Goal: Task Accomplishment & Management: Manage account settings

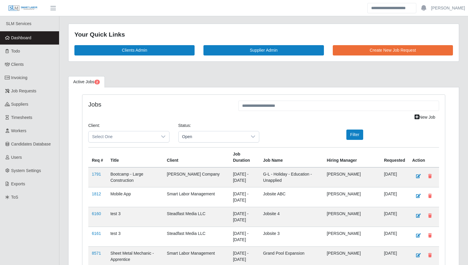
scroll to position [794, 0]
click at [15, 51] on span "Todo" at bounding box center [15, 51] width 9 height 5
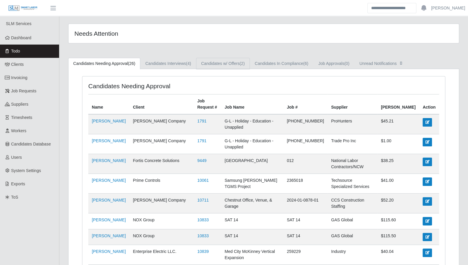
click at [232, 65] on link "Candidates w/ Offers (2)" at bounding box center [223, 64] width 54 height 12
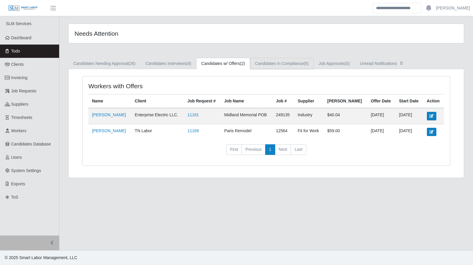
click at [275, 65] on link "Candidates In Compliance (6)" at bounding box center [282, 64] width 64 height 12
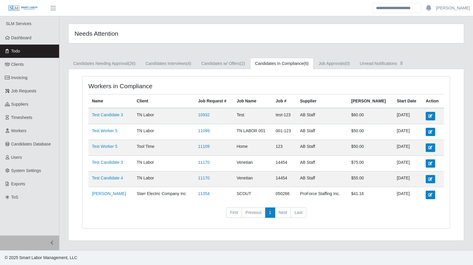
click at [107, 196] on td "Frederick Mack" at bounding box center [110, 195] width 45 height 16
click at [24, 77] on span "Invoicing" at bounding box center [19, 77] width 16 height 5
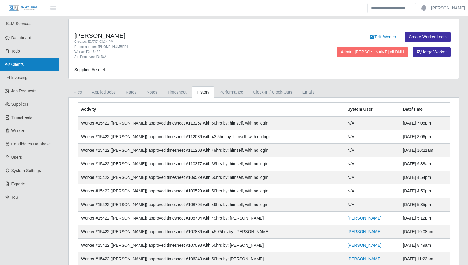
scroll to position [15, 0]
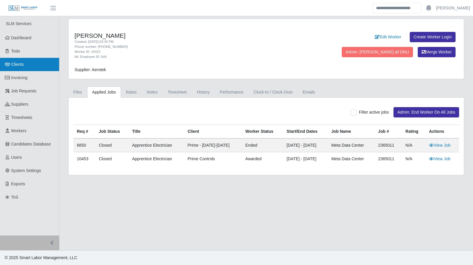
click at [7, 70] on link "Clients" at bounding box center [29, 64] width 59 height 13
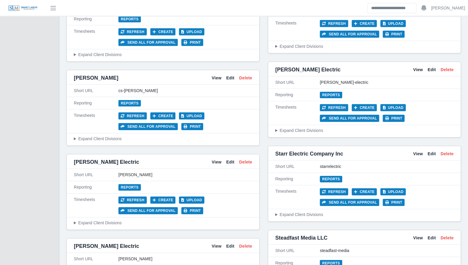
scroll to position [1110, 0]
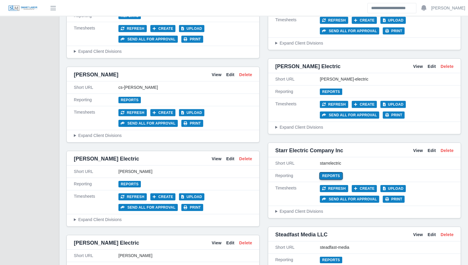
click at [328, 173] on link "Reports" at bounding box center [331, 176] width 22 height 6
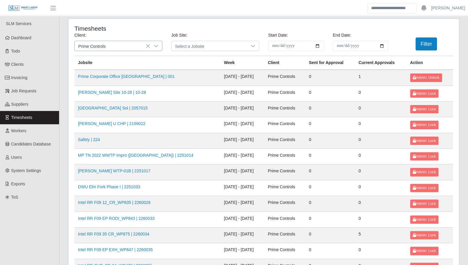
click at [158, 45] on icon at bounding box center [156, 46] width 5 height 5
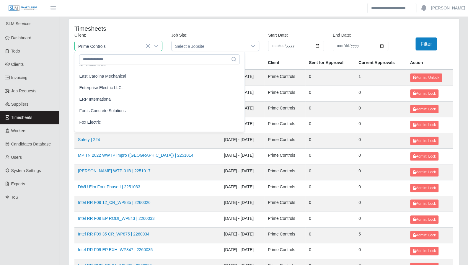
scroll to position [237, 0]
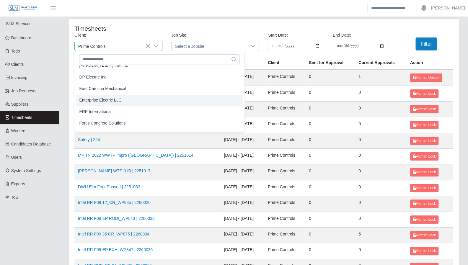
click at [115, 98] on span "Enterprise Electric LLC." at bounding box center [100, 100] width 43 height 6
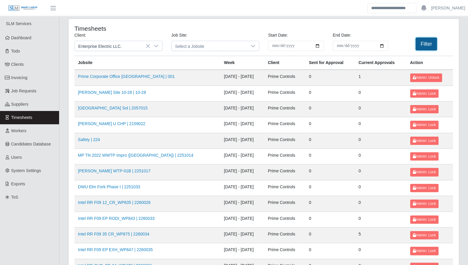
click at [419, 46] on button "Filter" at bounding box center [427, 44] width 22 height 13
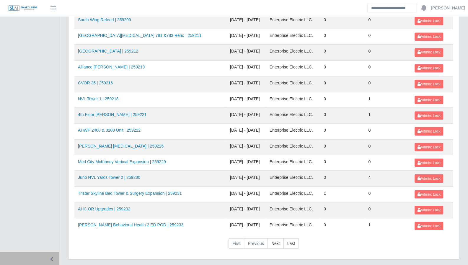
scroll to position [626, 0]
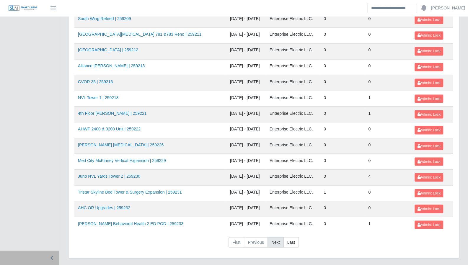
click at [276, 237] on link "Next" at bounding box center [276, 242] width 16 height 11
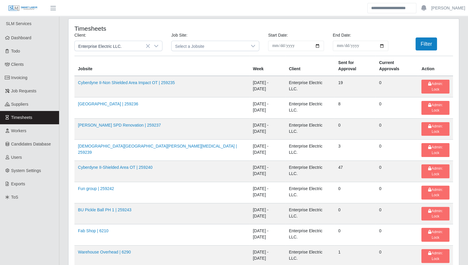
scroll to position [0, 0]
click at [156, 45] on icon at bounding box center [156, 46] width 5 height 5
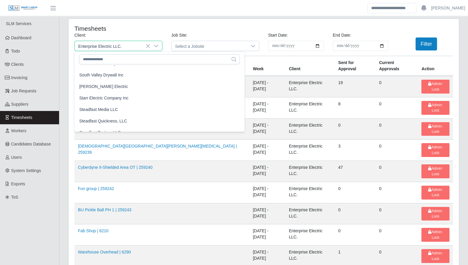
scroll to position [631, 0]
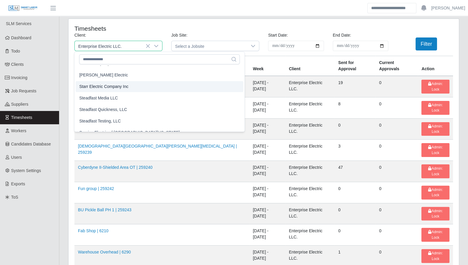
click at [115, 90] on li "Starr Electric Company Inc" at bounding box center [160, 86] width 168 height 11
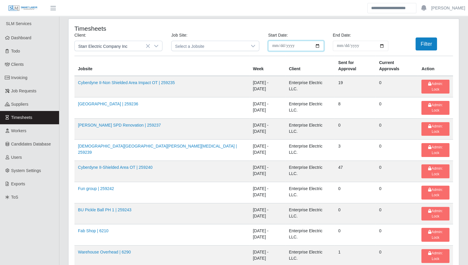
click at [320, 44] on input "**********" at bounding box center [296, 46] width 56 height 10
type input "**********"
click at [384, 48] on input "**********" at bounding box center [361, 46] width 56 height 10
type input "**********"
click at [425, 46] on button "Filter" at bounding box center [427, 44] width 22 height 13
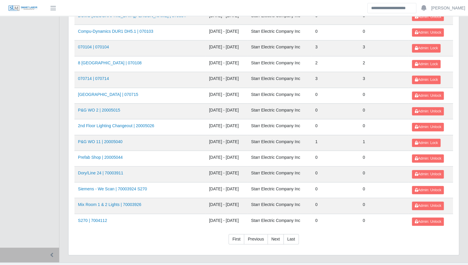
scroll to position [254, 0]
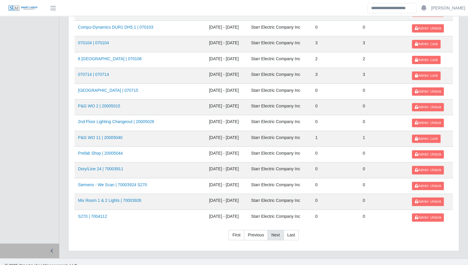
click at [277, 230] on link "Next" at bounding box center [276, 235] width 16 height 11
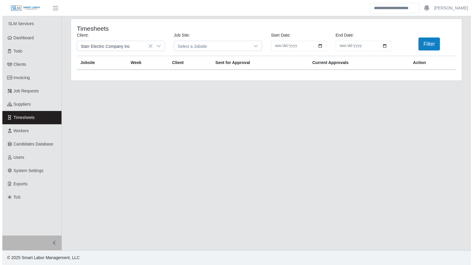
scroll to position [0, 0]
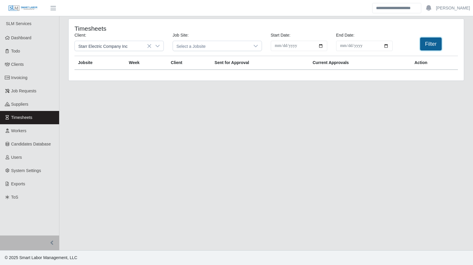
drag, startPoint x: 429, startPoint y: 43, endPoint x: 421, endPoint y: 48, distance: 9.5
click at [429, 43] on button "Filter" at bounding box center [431, 44] width 22 height 13
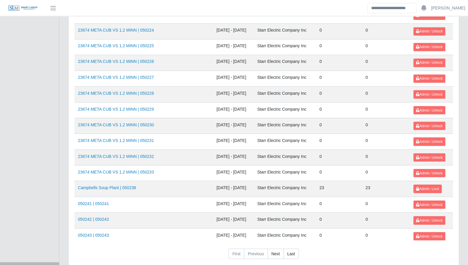
scroll to position [614, 0]
drag, startPoint x: 275, startPoint y: 237, endPoint x: 236, endPoint y: 203, distance: 51.9
click at [275, 248] on link "Next" at bounding box center [276, 253] width 16 height 11
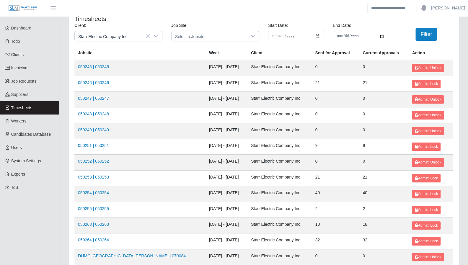
scroll to position [0, 0]
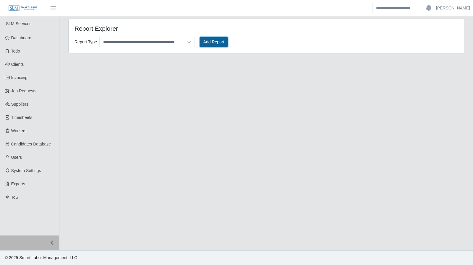
click at [226, 42] on button "Add Report" at bounding box center [213, 42] width 29 height 10
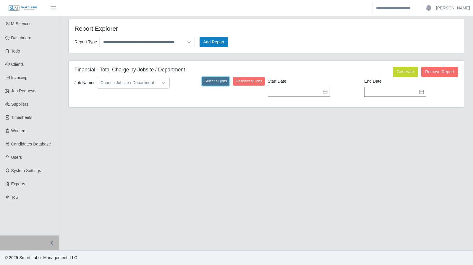
click at [217, 80] on button "Select all jobs" at bounding box center [216, 81] width 28 height 8
click at [324, 91] on icon at bounding box center [325, 92] width 4 height 4
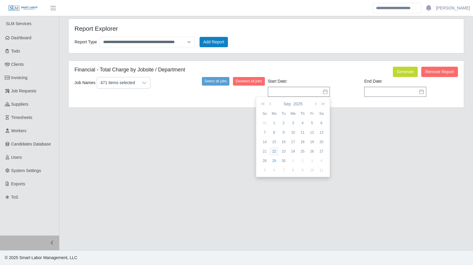
click at [275, 148] on td "22" at bounding box center [273, 151] width 9 height 9
type input "**********"
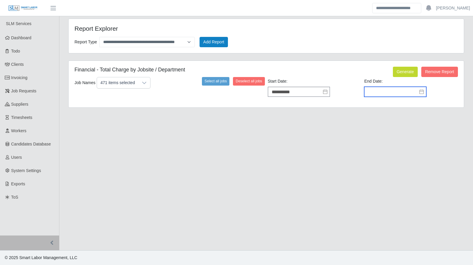
click at [413, 90] on input "text" at bounding box center [395, 92] width 62 height 10
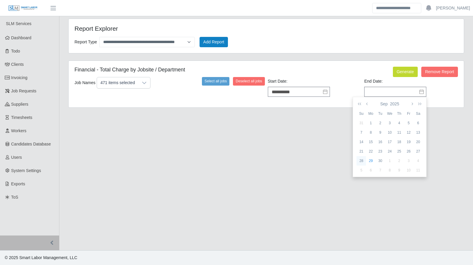
click at [362, 160] on div "28" at bounding box center [360, 160] width 9 height 5
type input "**********"
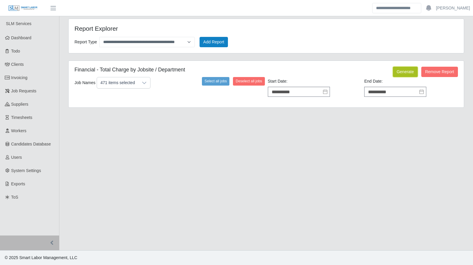
click at [408, 74] on button "Generate" at bounding box center [405, 72] width 25 height 10
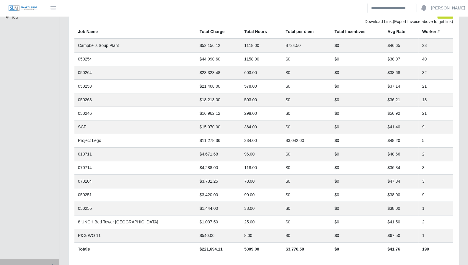
scroll to position [201, 0]
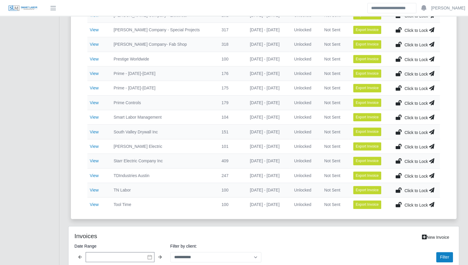
scroll to position [266, 0]
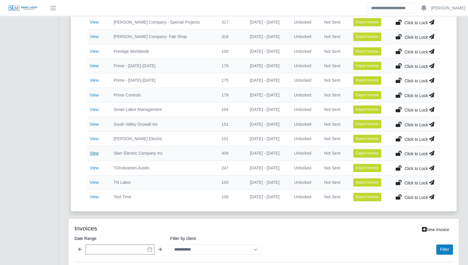
click at [93, 151] on link "View" at bounding box center [94, 153] width 9 height 5
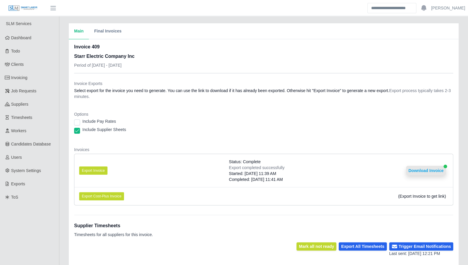
click at [430, 172] on button "Download Invoice" at bounding box center [426, 170] width 40 height 9
click at [428, 172] on button "Download Invoice" at bounding box center [426, 170] width 40 height 9
drag, startPoint x: 93, startPoint y: 167, endPoint x: 100, endPoint y: 167, distance: 7.7
click at [93, 167] on button "Export Invoice" at bounding box center [93, 171] width 28 height 8
click at [429, 170] on button "Download Invoice" at bounding box center [426, 170] width 40 height 9
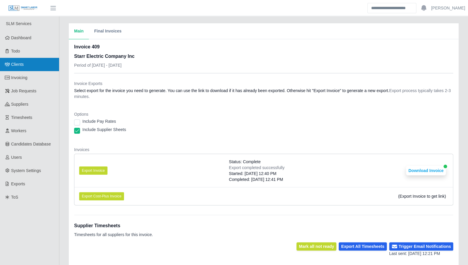
click at [22, 65] on span "Clients" at bounding box center [17, 64] width 13 height 5
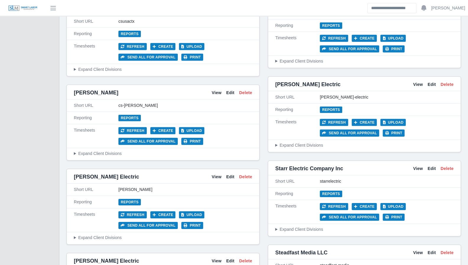
scroll to position [1104, 0]
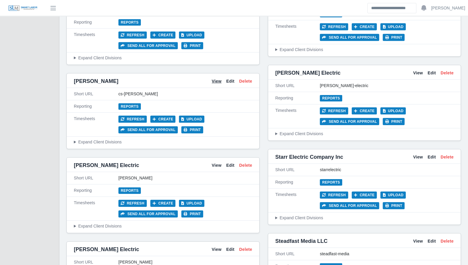
click at [215, 78] on link "View" at bounding box center [217, 81] width 10 height 6
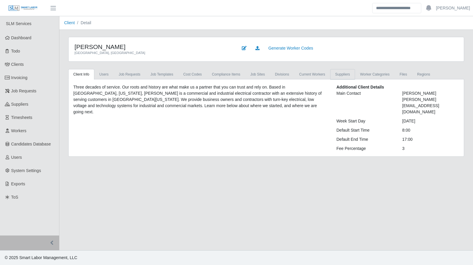
click at [335, 78] on link "Suppliers" at bounding box center [342, 74] width 25 height 11
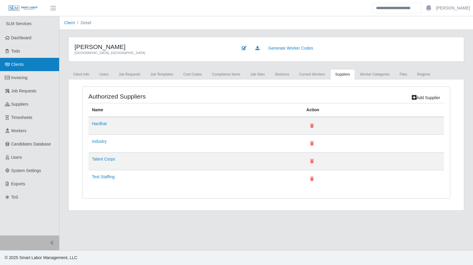
click at [17, 66] on span "Clients" at bounding box center [17, 64] width 13 height 5
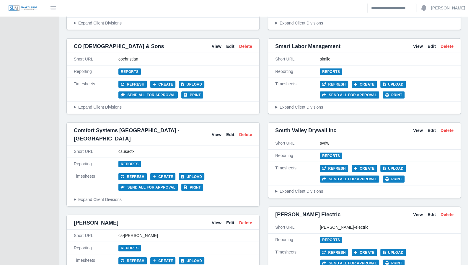
scroll to position [964, 0]
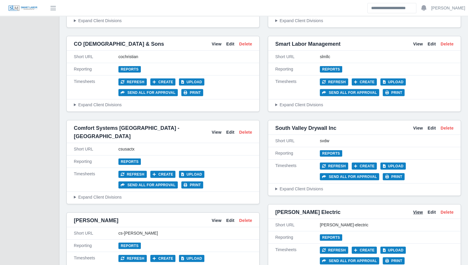
click at [418, 209] on link "View" at bounding box center [418, 212] width 10 height 6
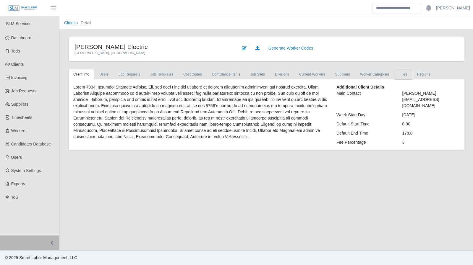
click at [398, 73] on link "Files" at bounding box center [402, 74] width 17 height 11
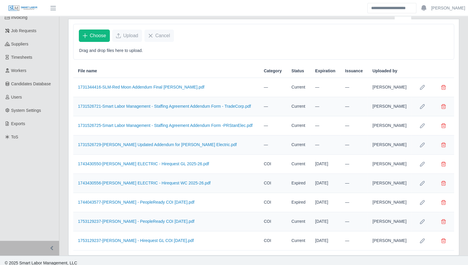
scroll to position [63, 0]
